Goal: Information Seeking & Learning: Learn about a topic

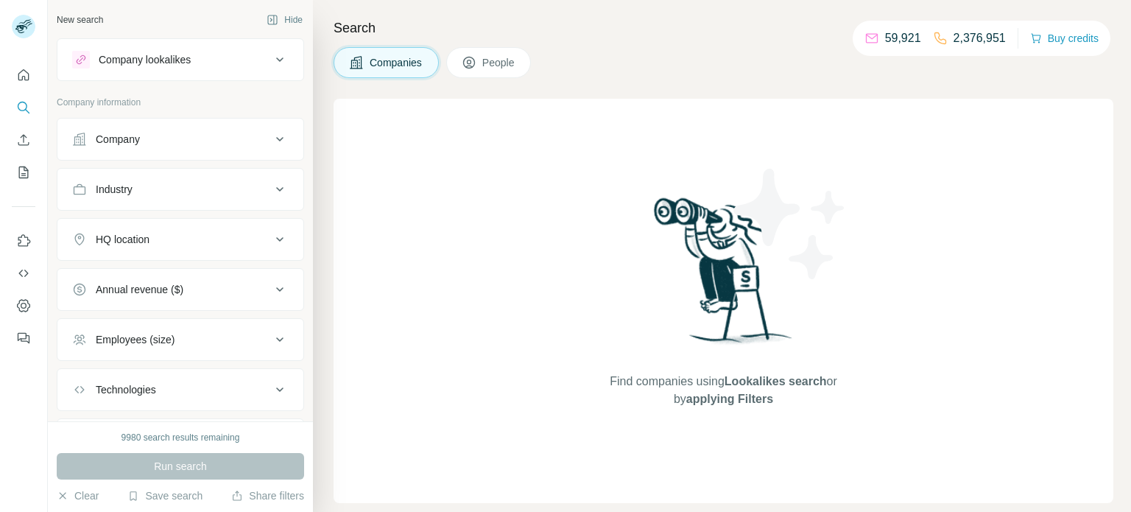
click at [149, 145] on div "Company" at bounding box center [171, 139] width 199 height 15
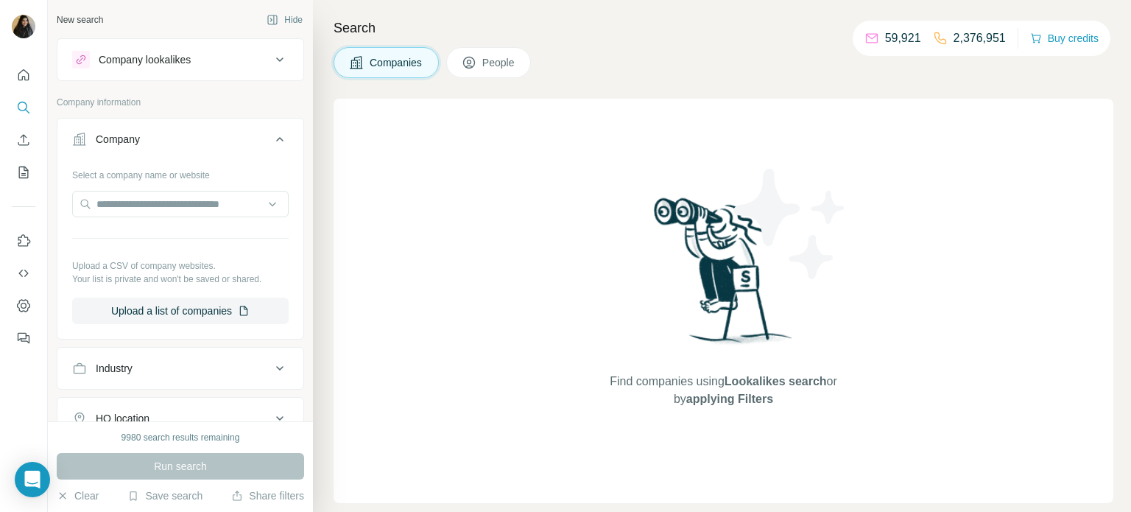
scroll to position [121, 0]
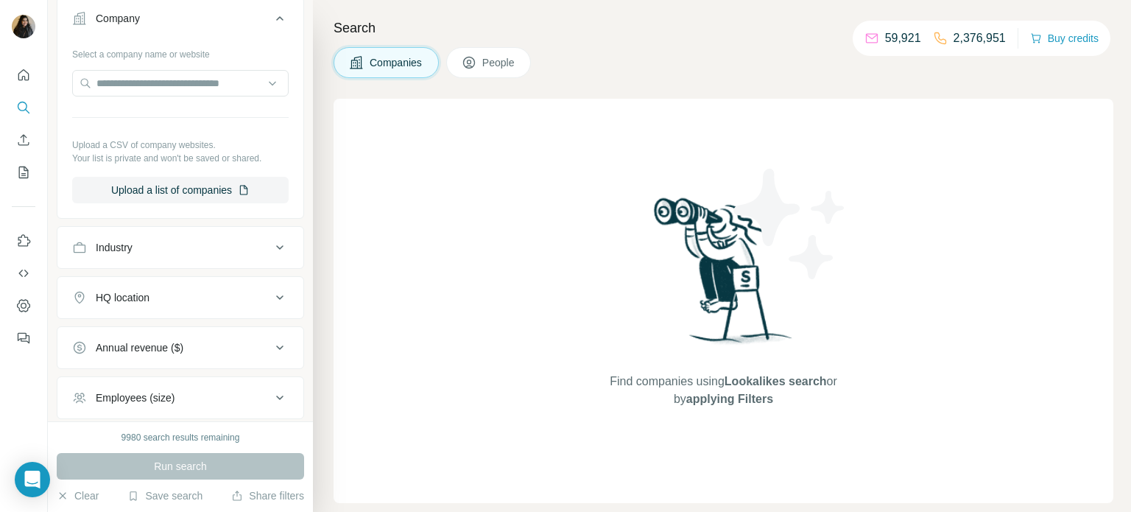
click at [233, 247] on div "Industry" at bounding box center [171, 247] width 199 height 15
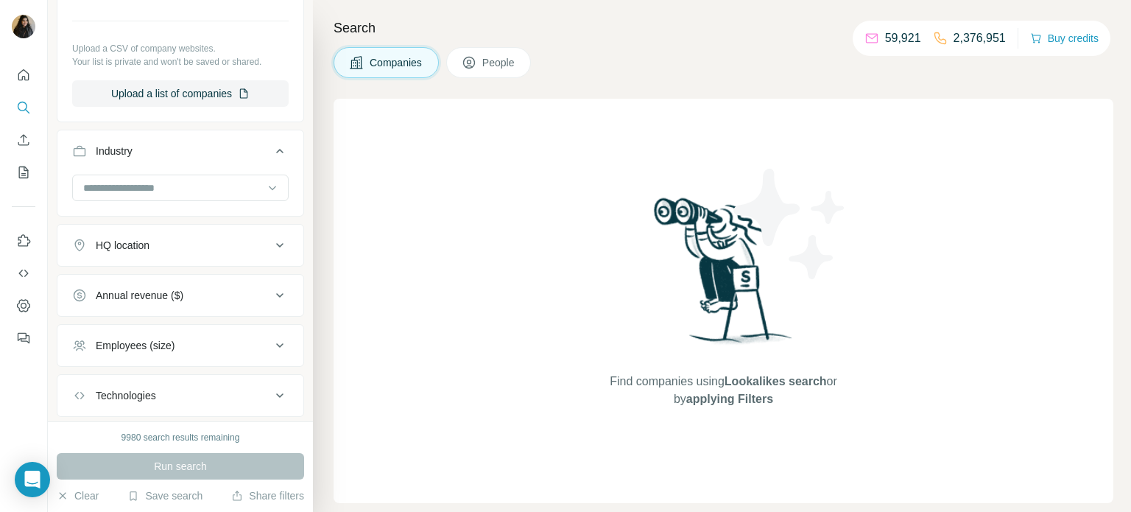
scroll to position [241, 0]
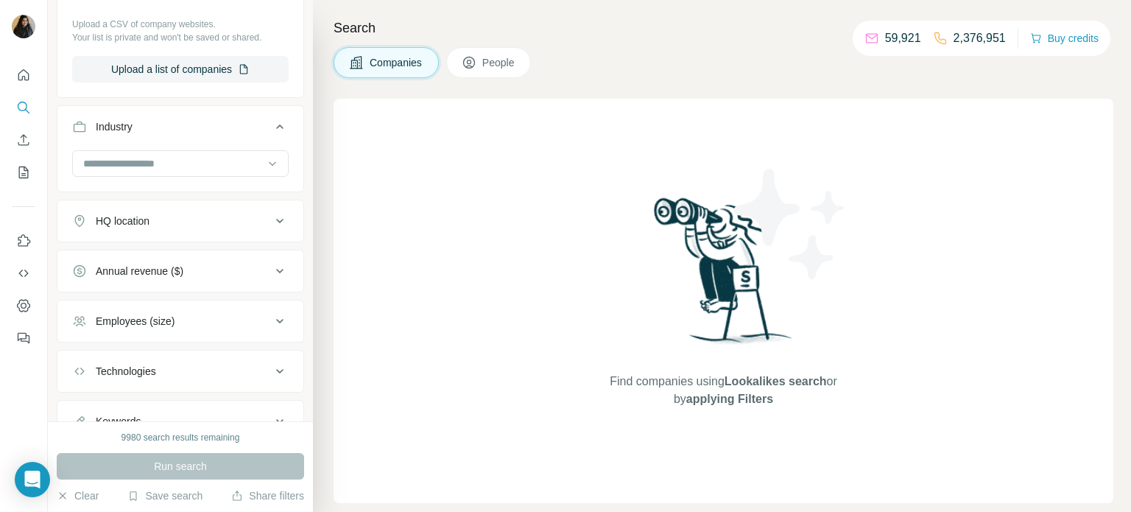
click at [275, 227] on icon at bounding box center [280, 221] width 18 height 18
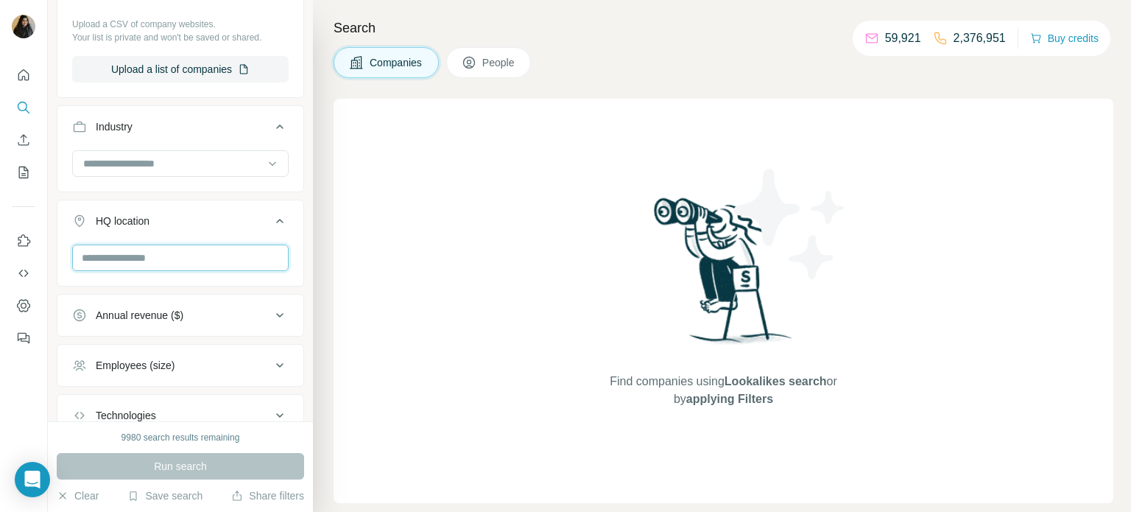
click at [205, 253] on input "text" at bounding box center [180, 257] width 216 height 27
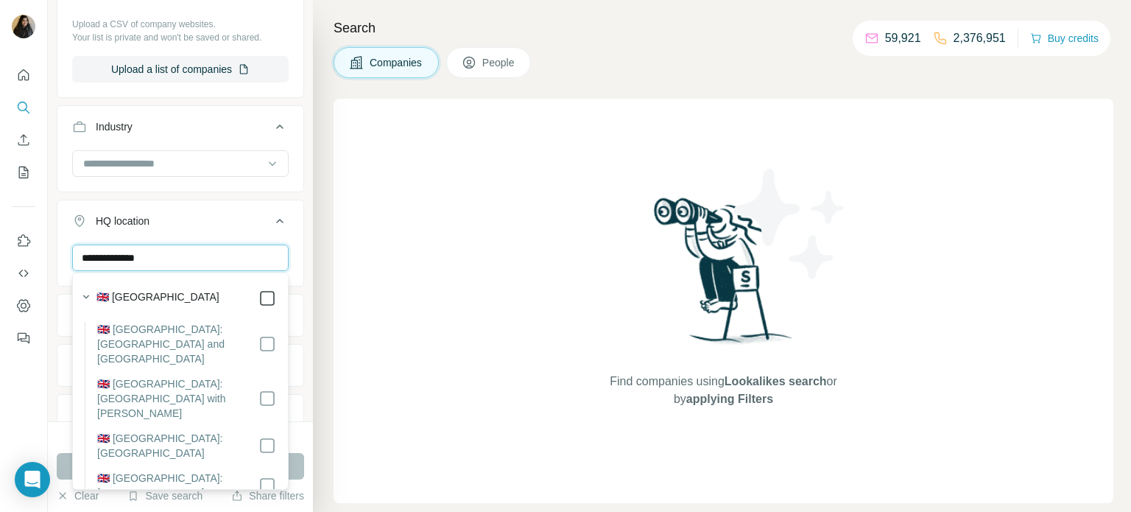
type input "**********"
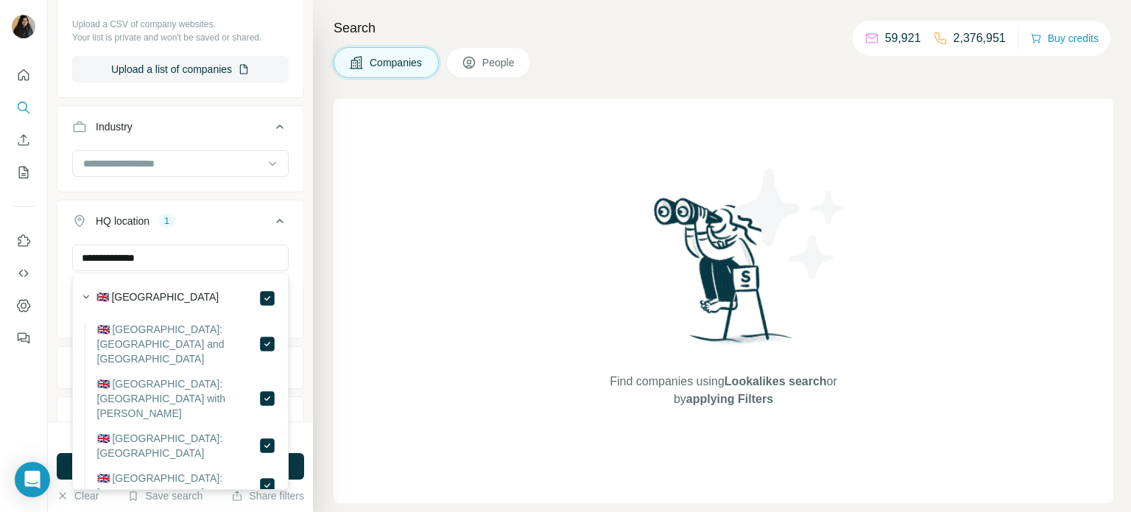
click at [52, 245] on div "**********" at bounding box center [180, 210] width 265 height 421
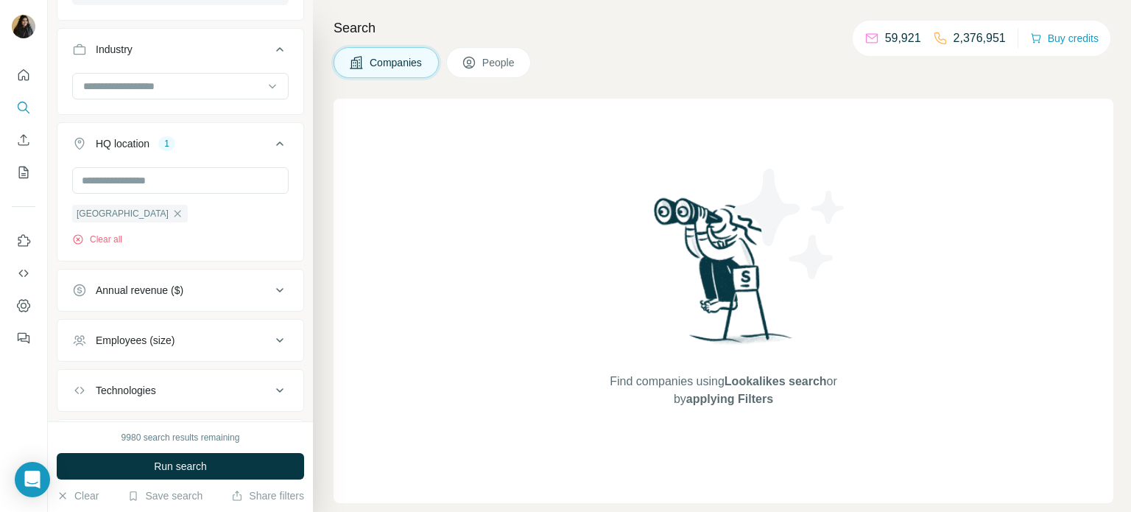
scroll to position [362, 0]
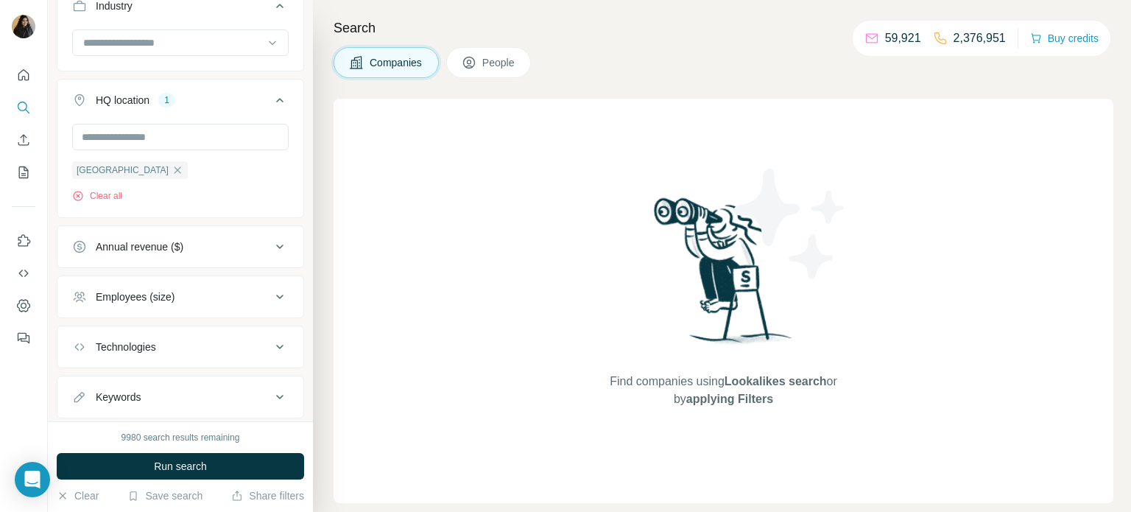
click at [204, 250] on div "Annual revenue ($)" at bounding box center [171, 246] width 199 height 15
click at [83, 311] on icon at bounding box center [81, 306] width 18 height 18
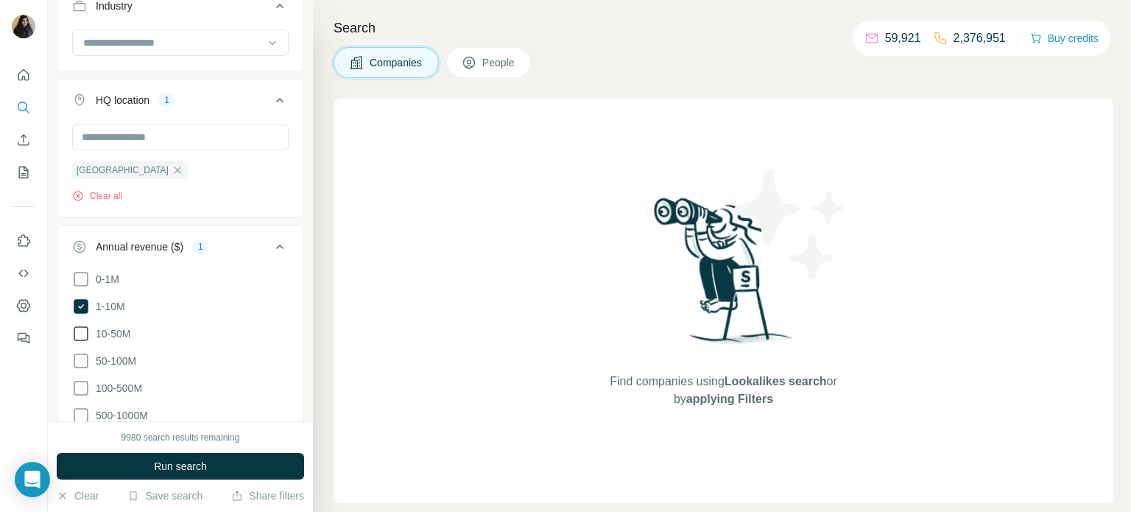
click at [77, 333] on icon at bounding box center [81, 334] width 18 height 18
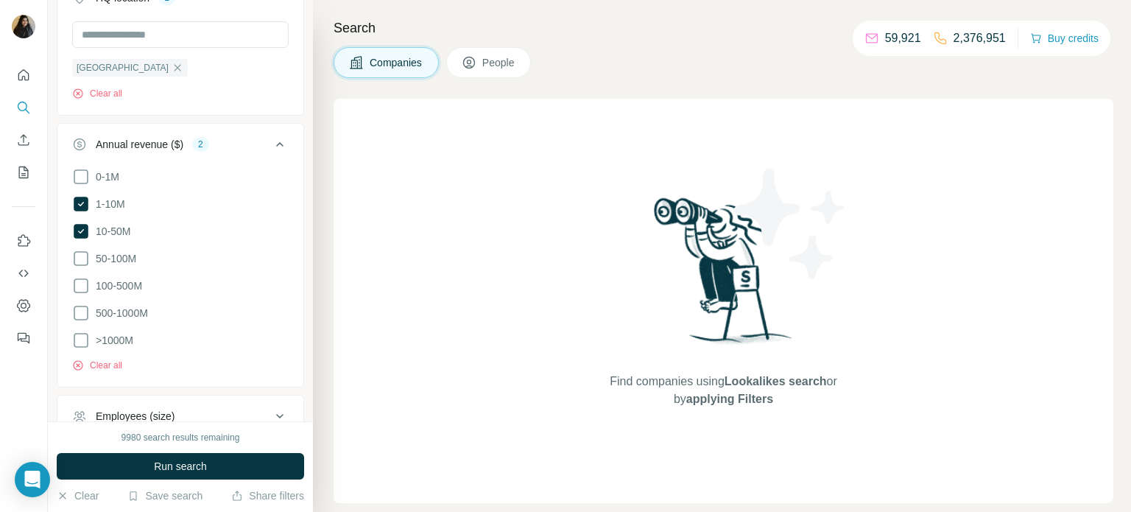
scroll to position [604, 0]
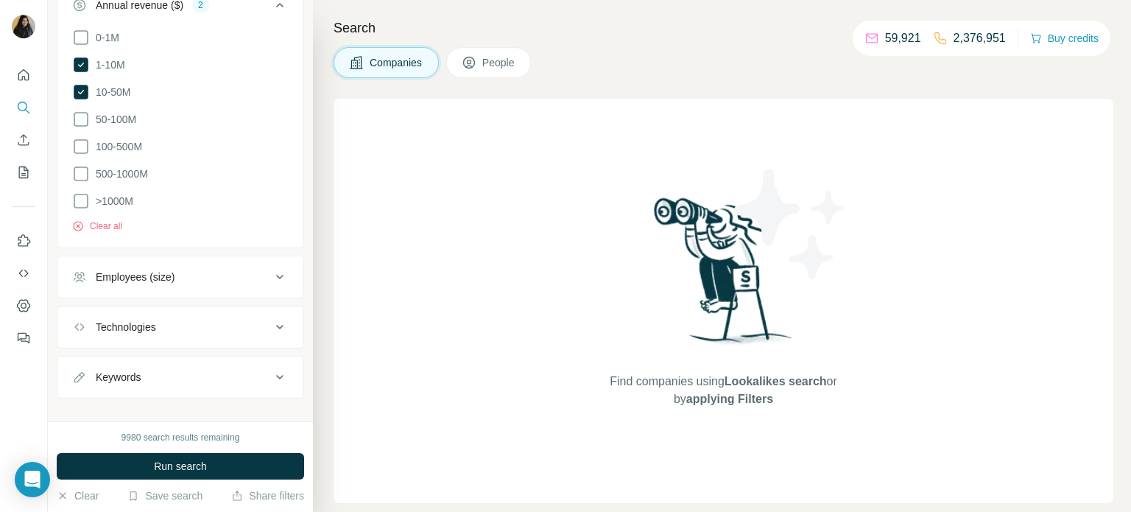
click at [166, 283] on button "Employees (size)" at bounding box center [180, 276] width 246 height 35
click at [83, 336] on icon at bounding box center [81, 337] width 18 height 18
click at [77, 361] on icon at bounding box center [81, 364] width 18 height 18
click at [80, 390] on icon at bounding box center [81, 391] width 18 height 18
click at [82, 417] on icon at bounding box center [81, 418] width 18 height 18
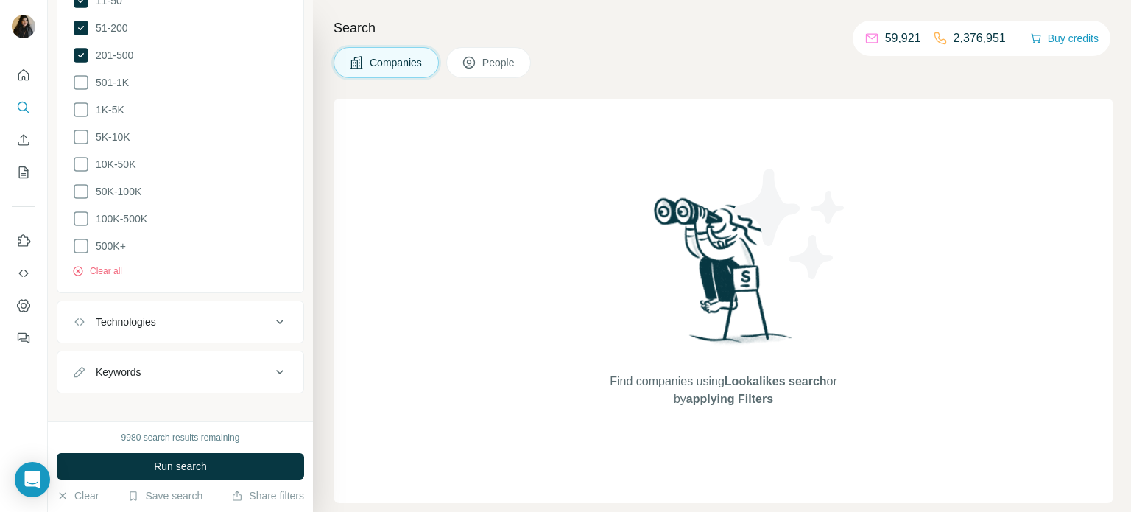
scroll to position [975, 0]
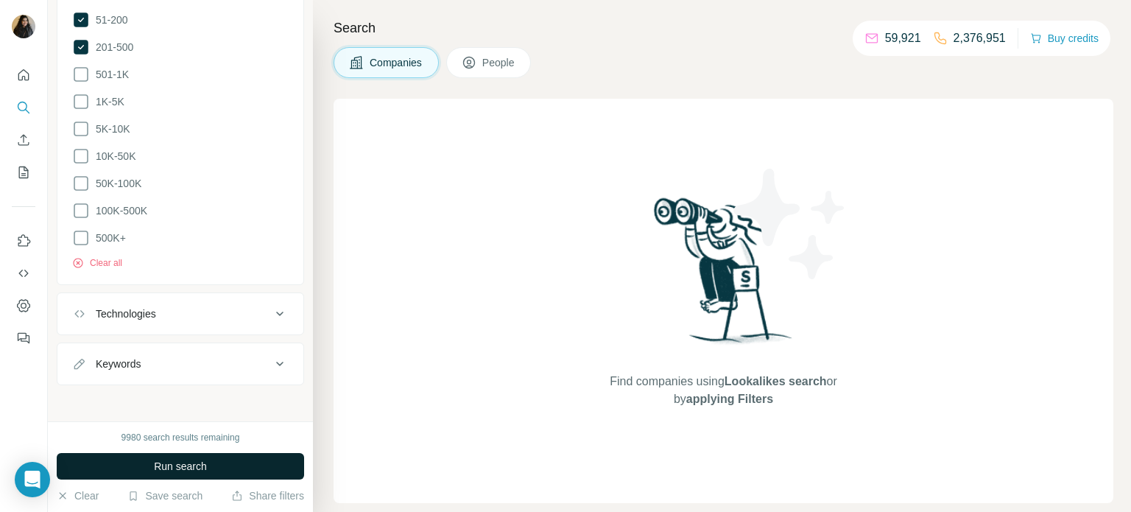
click at [172, 467] on span "Run search" at bounding box center [180, 466] width 53 height 15
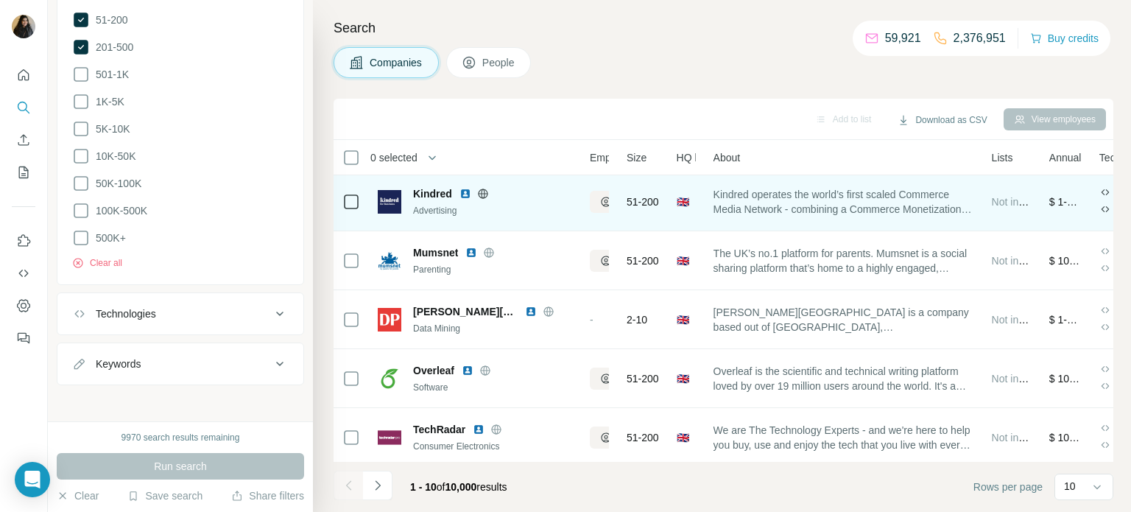
scroll to position [0, 0]
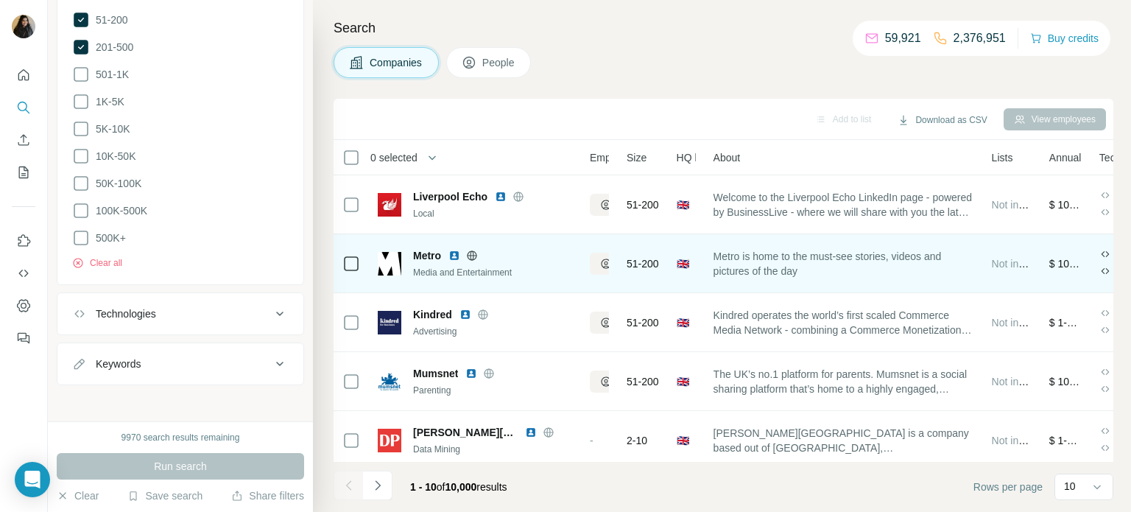
click at [476, 252] on icon at bounding box center [472, 256] width 12 height 12
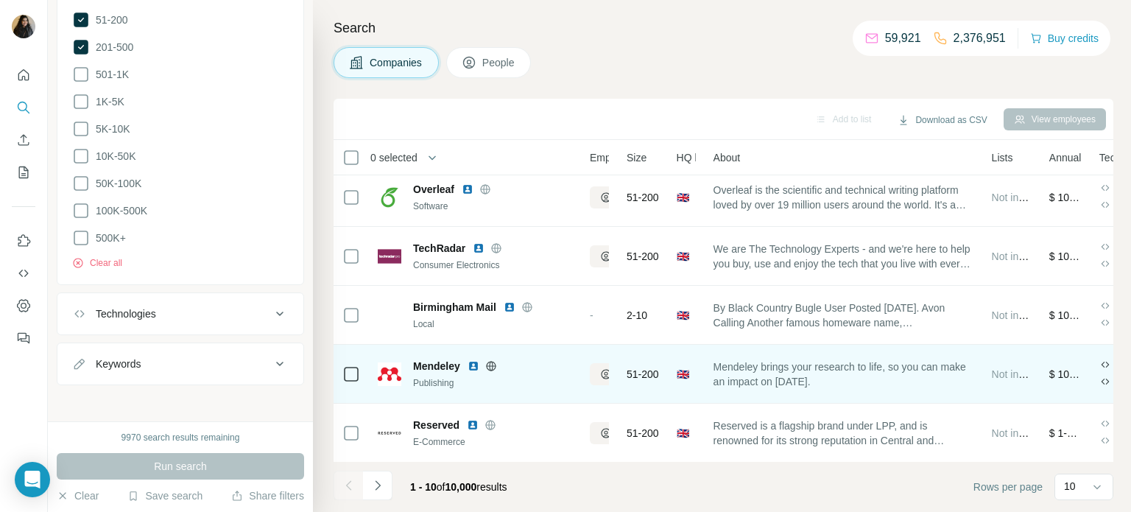
scroll to position [181, 0]
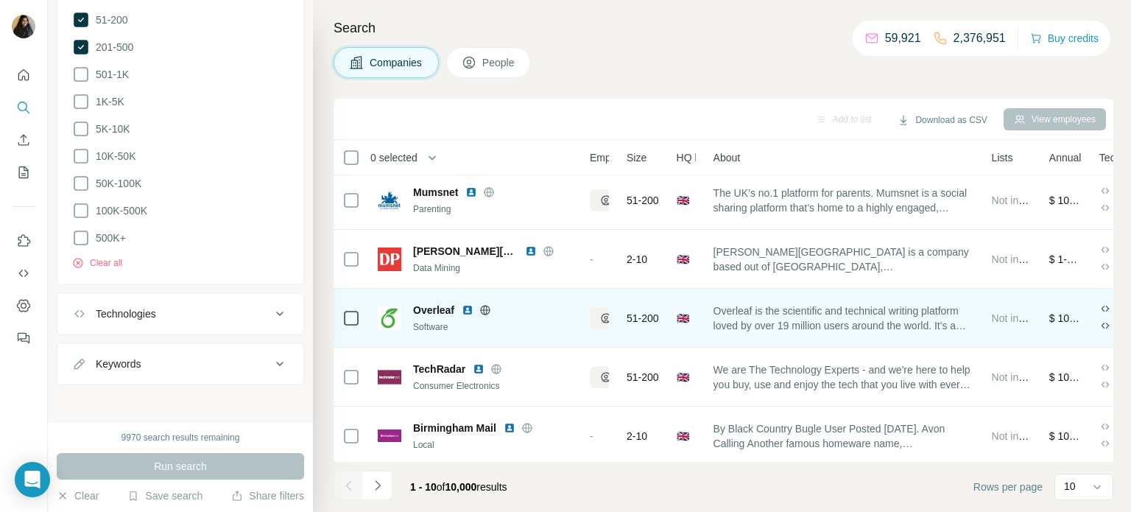
click at [467, 310] on img at bounding box center [468, 310] width 12 height 12
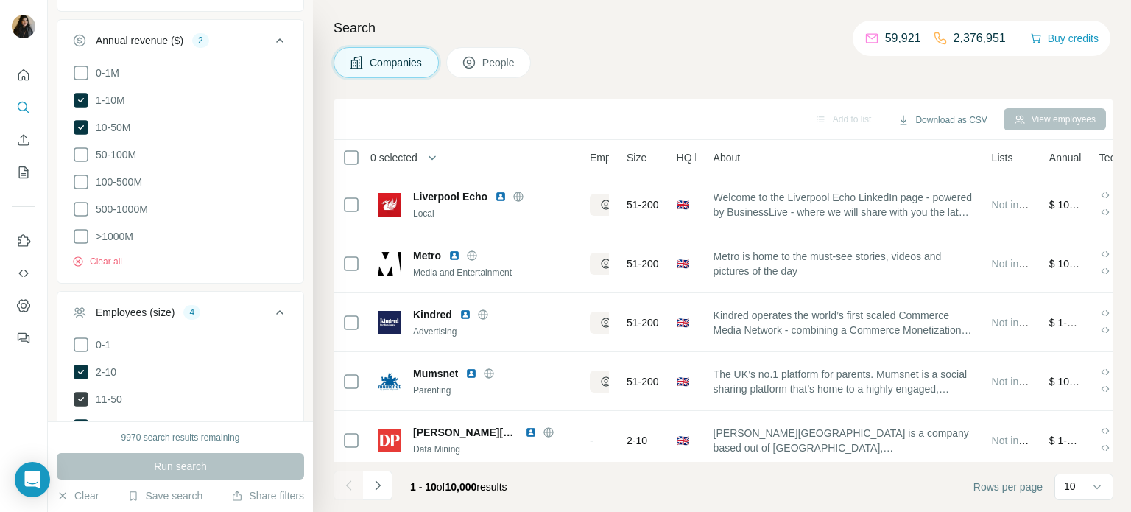
scroll to position [492, 0]
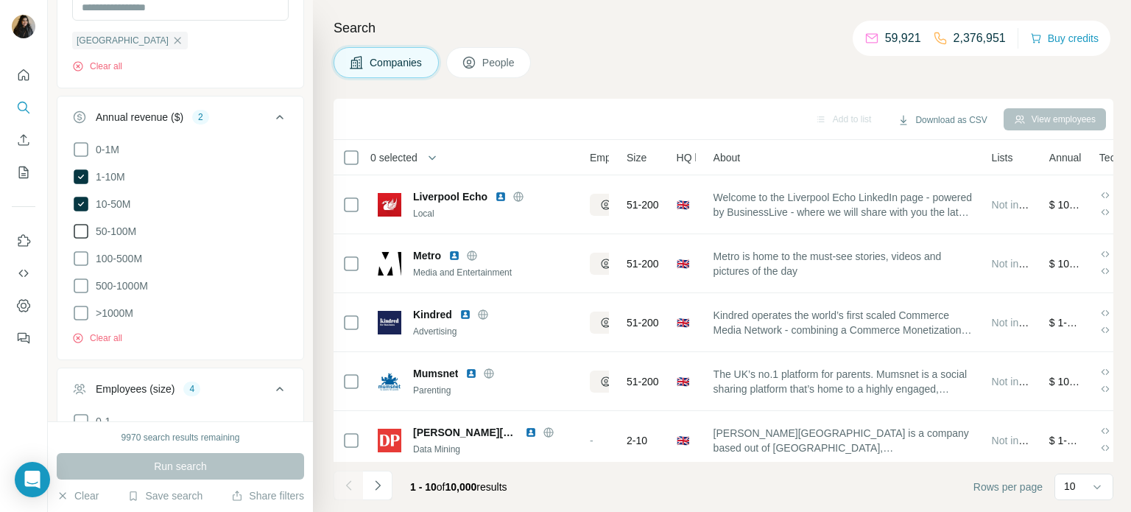
click at [81, 236] on icon at bounding box center [81, 231] width 15 height 15
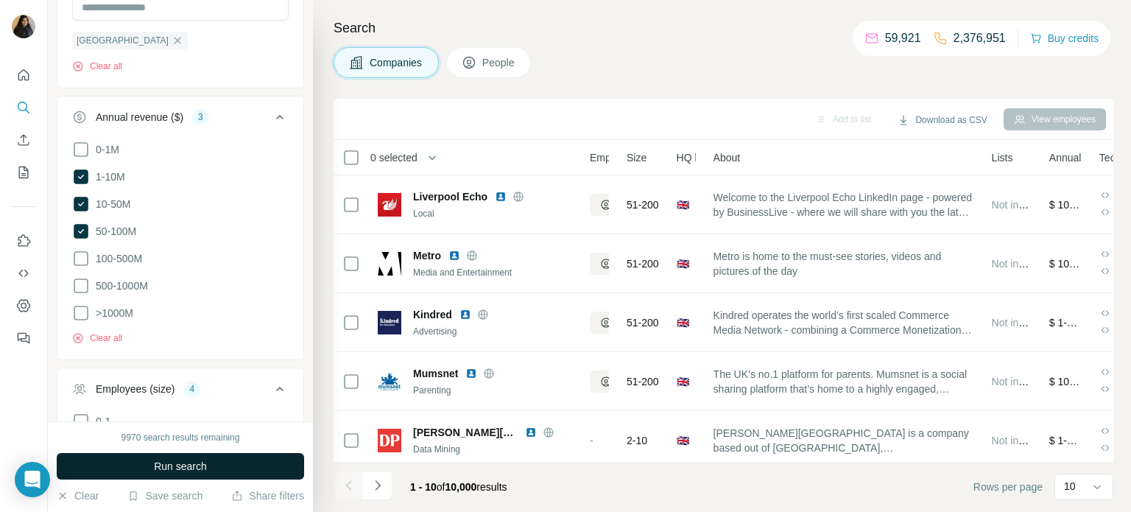
click at [191, 465] on span "Run search" at bounding box center [180, 466] width 53 height 15
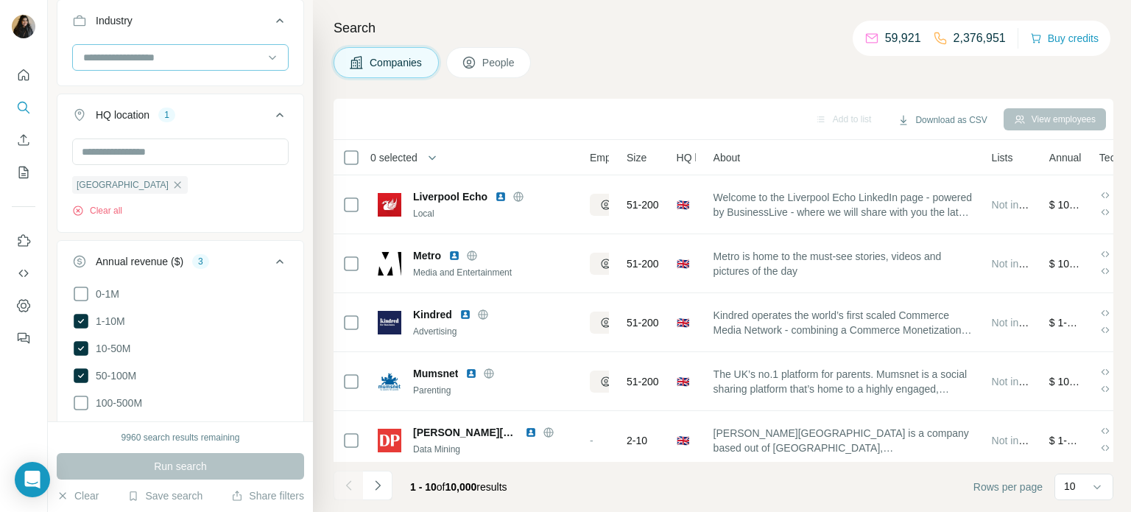
scroll to position [362, 0]
